Goal: Task Accomplishment & Management: Manage account settings

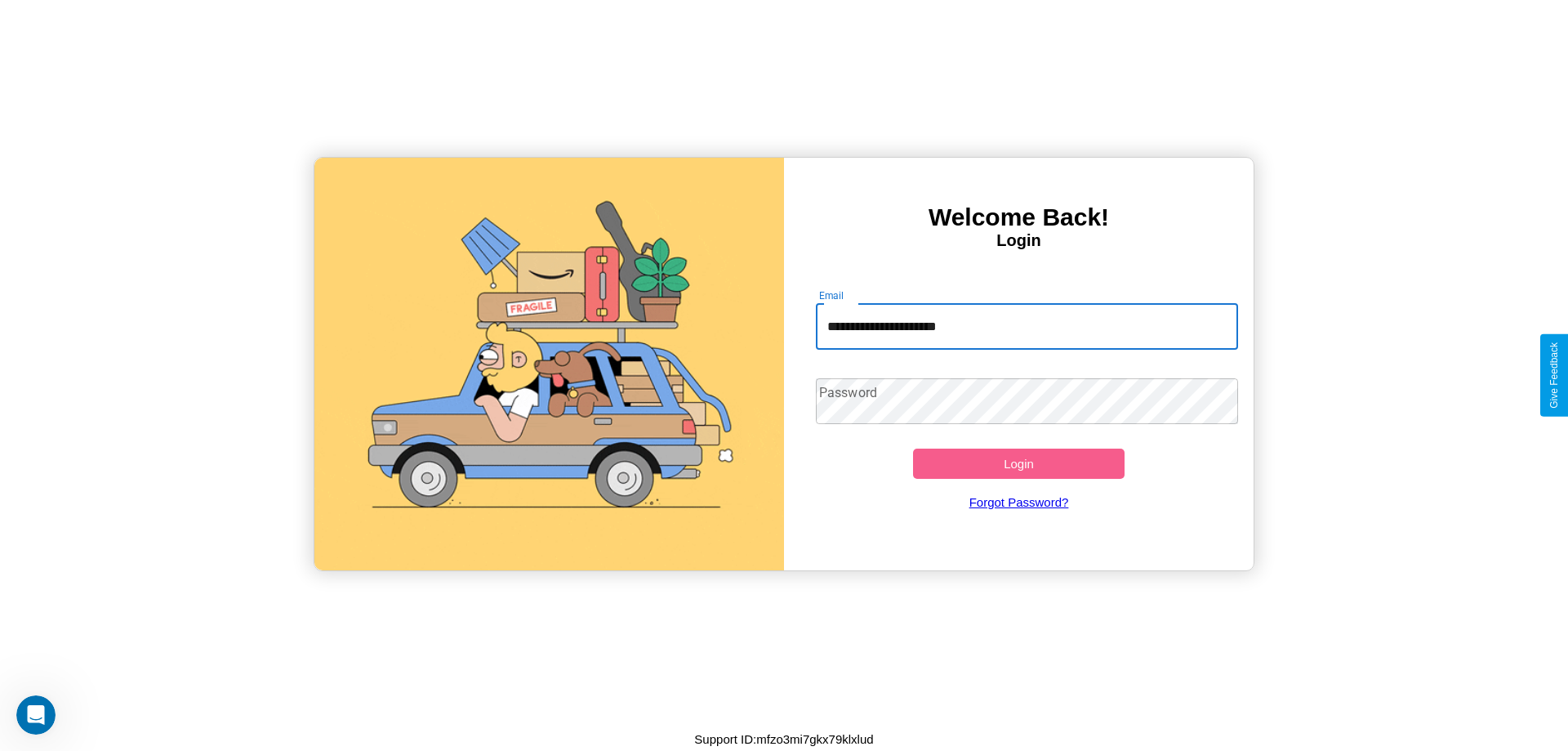
type input "**********"
click at [1018, 463] on button "Login" at bounding box center [1018, 464] width 212 height 30
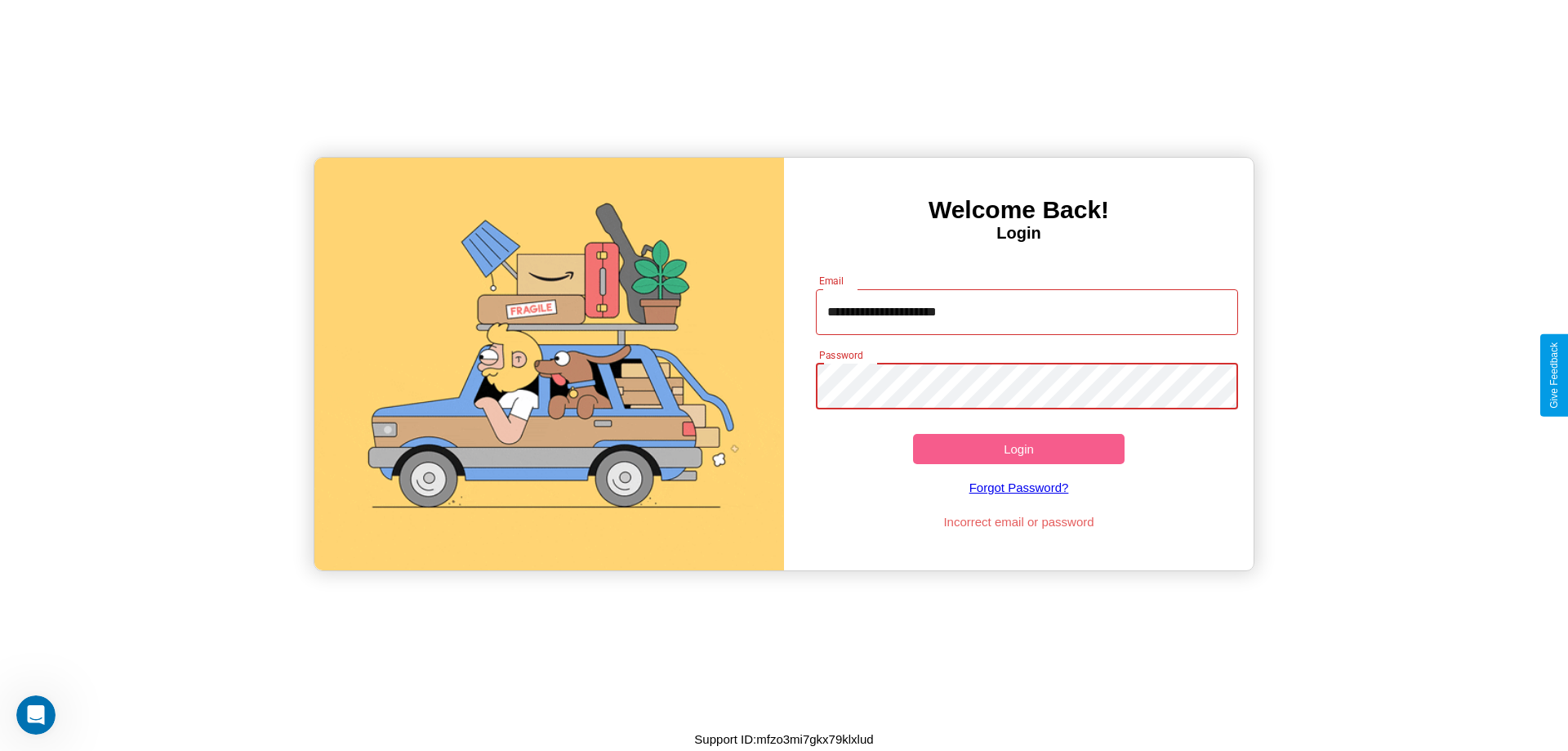
click at [1018, 449] on button "Login" at bounding box center [1018, 449] width 212 height 30
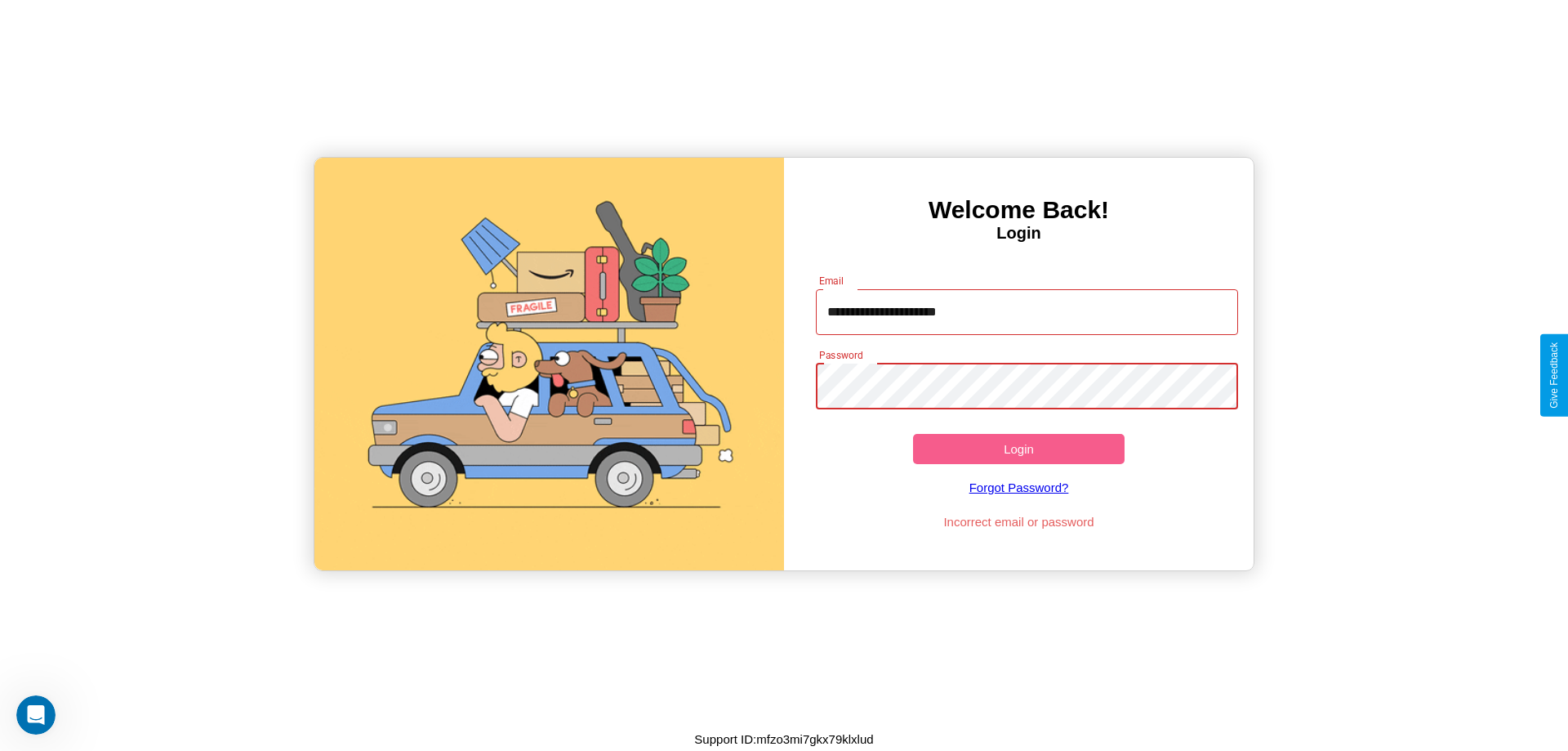
click at [1018, 449] on button "Login" at bounding box center [1018, 449] width 212 height 30
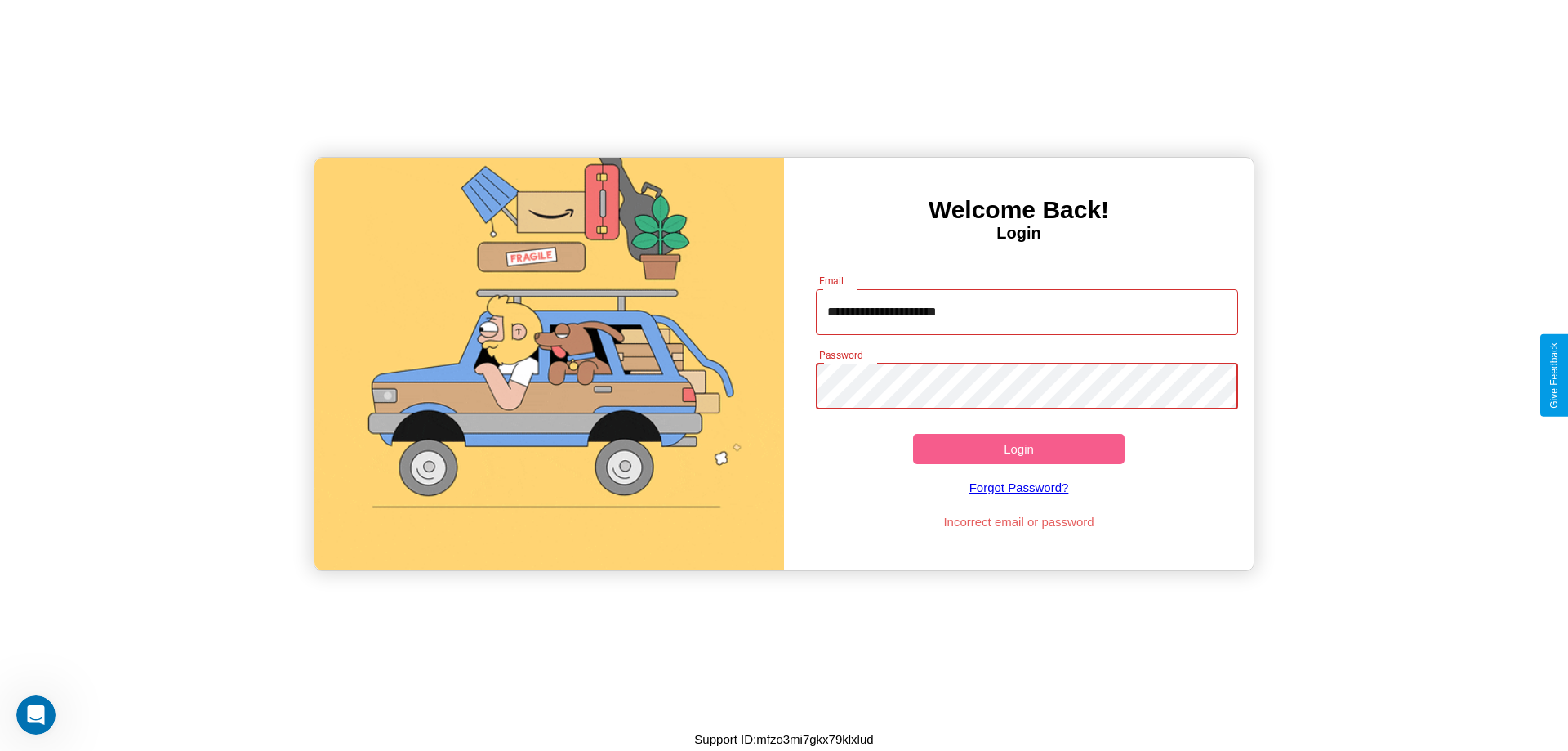
click at [1018, 449] on button "Login" at bounding box center [1018, 449] width 212 height 30
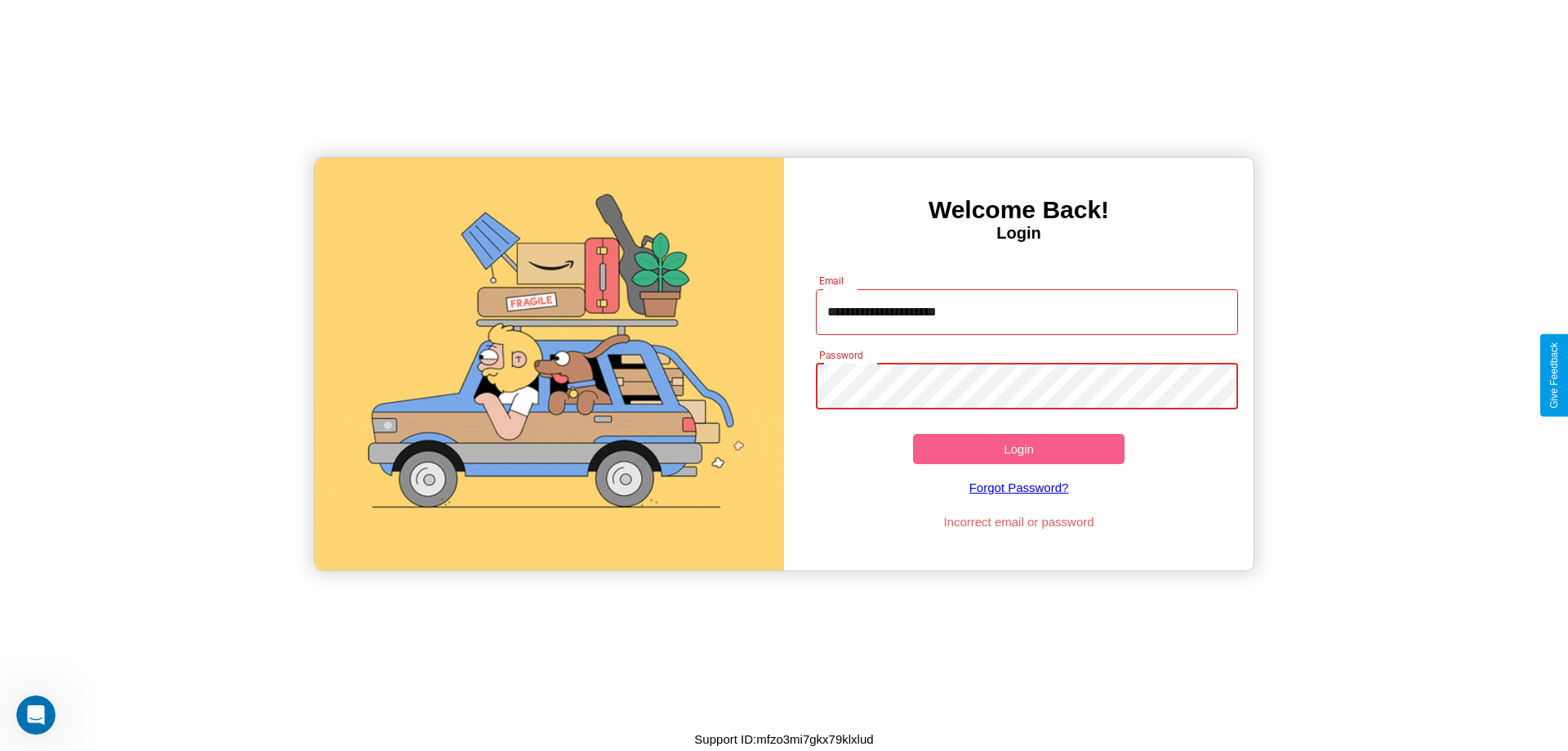
click at [1018, 449] on button "Login" at bounding box center [1018, 449] width 212 height 30
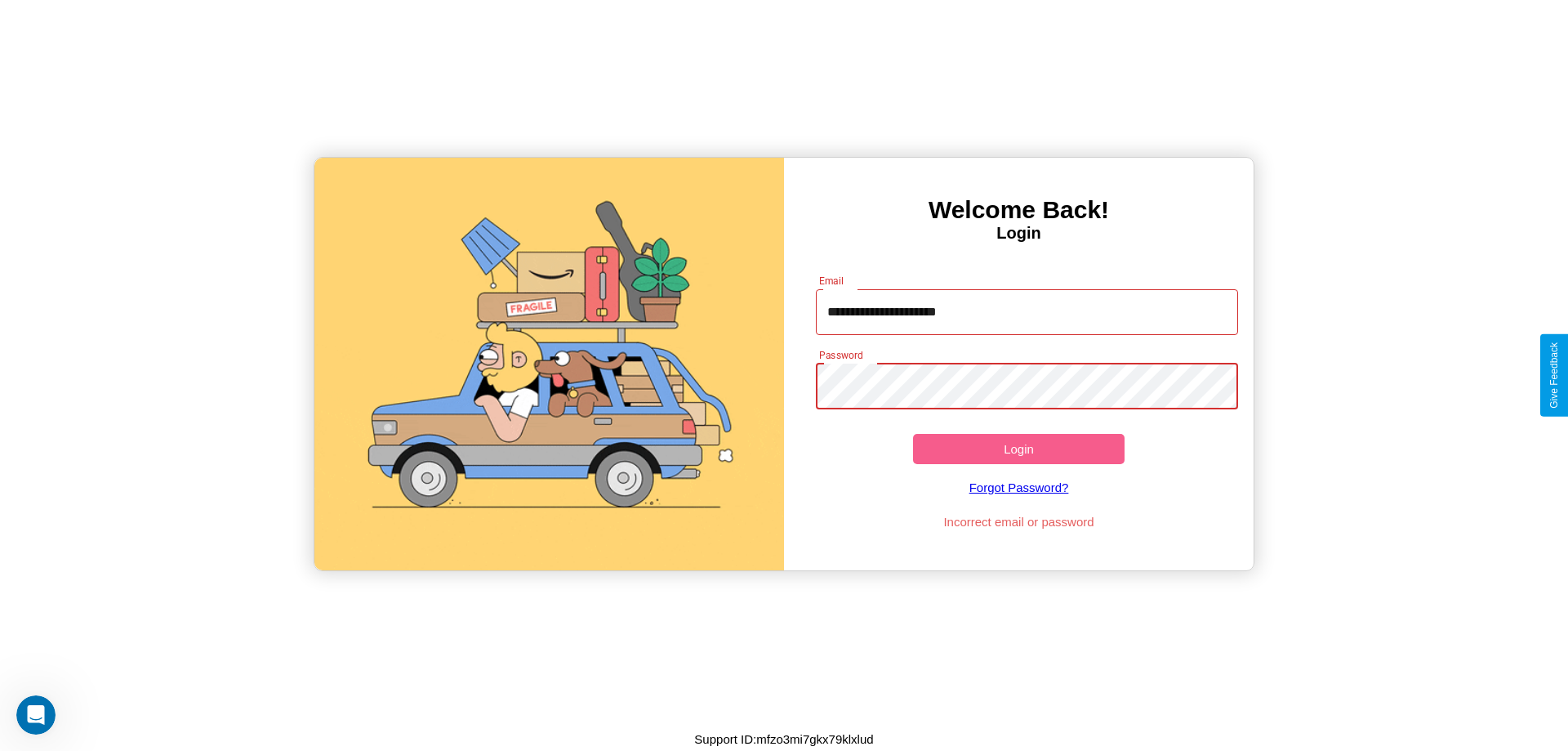
click at [1018, 449] on button "Login" at bounding box center [1018, 449] width 212 height 30
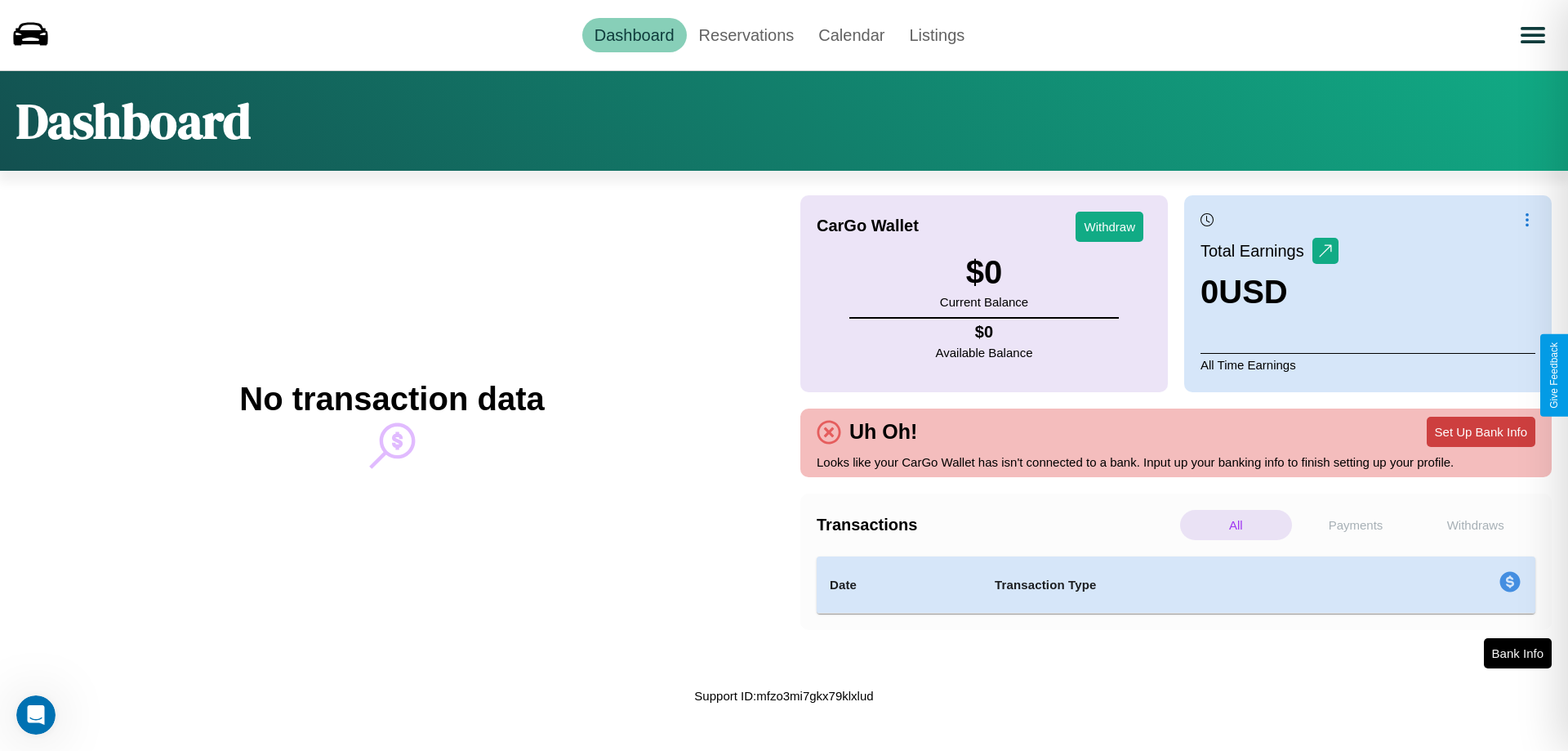
click at [1481, 431] on button "Set Up Bank Info" at bounding box center [1481, 432] width 109 height 30
